Goal: Task Accomplishment & Management: Manage account settings

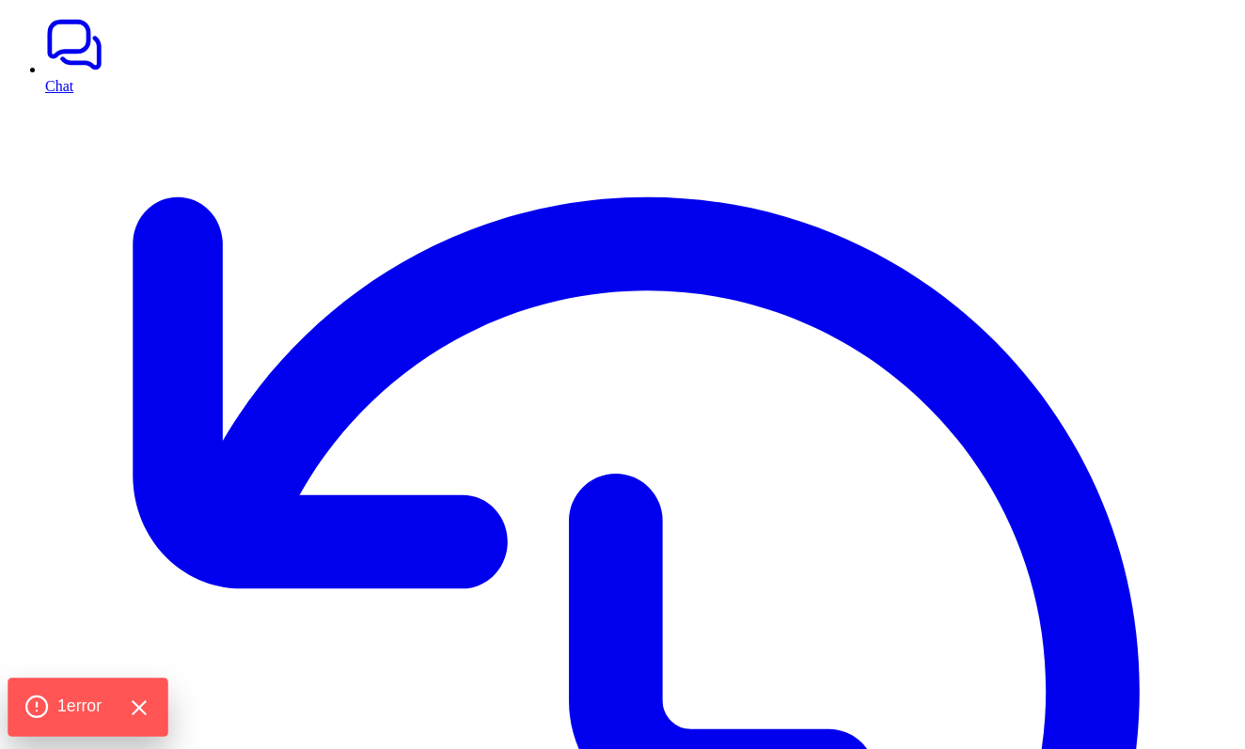
click at [133, 708] on icon "Hide Errors" at bounding box center [138, 708] width 24 height 24
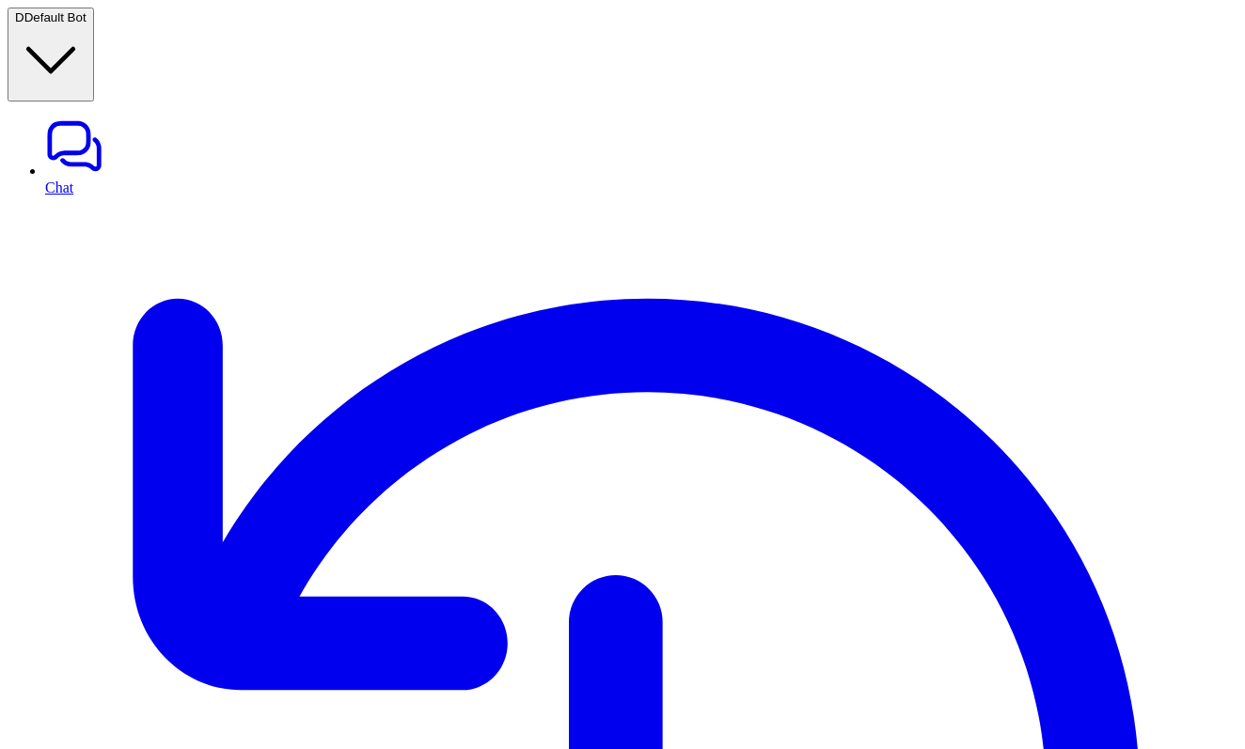
type textarea "**********"
